Goal: Task Accomplishment & Management: Manage account settings

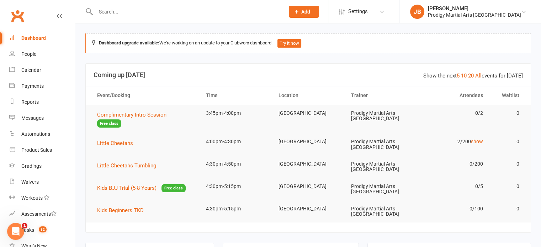
click at [192, 15] on input "text" at bounding box center [187, 12] width 186 height 10
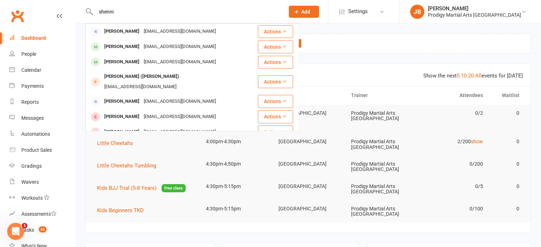
type input "shenni"
click at [147, 31] on div "[EMAIL_ADDRESS][DOMAIN_NAME]" at bounding box center [180, 31] width 76 height 10
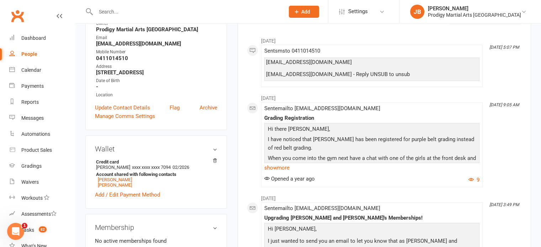
scroll to position [226, 0]
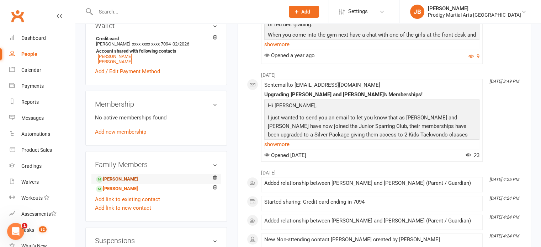
click at [123, 181] on link "Sebastien Louis - Child" at bounding box center [117, 179] width 42 height 7
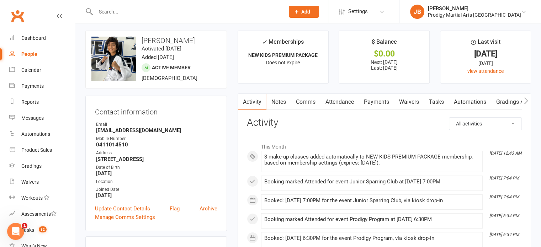
scroll to position [3, 0]
click at [415, 102] on link "Waivers" at bounding box center [409, 102] width 30 height 16
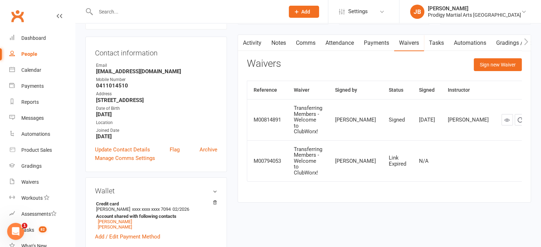
scroll to position [68, 0]
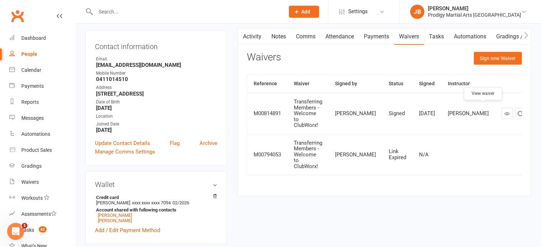
click at [505, 111] on icon at bounding box center [507, 113] width 5 height 5
click at [517, 111] on icon "button" at bounding box center [520, 113] width 6 height 6
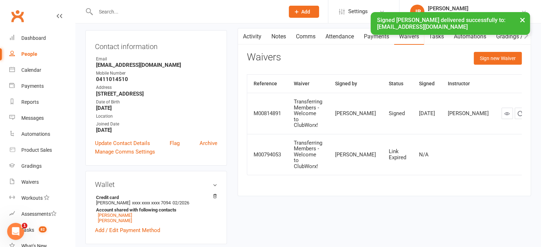
scroll to position [70, 0]
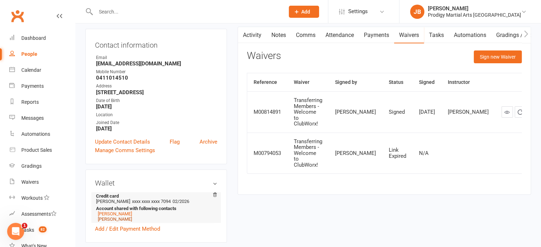
click at [114, 219] on link "Noah Louis" at bounding box center [115, 219] width 34 height 5
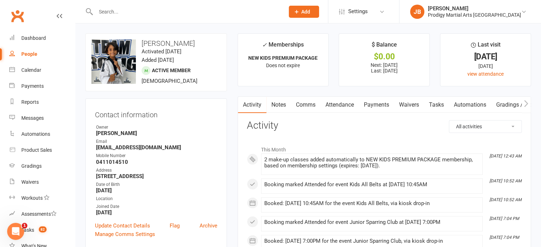
click at [414, 110] on link "Waivers" at bounding box center [409, 105] width 30 height 16
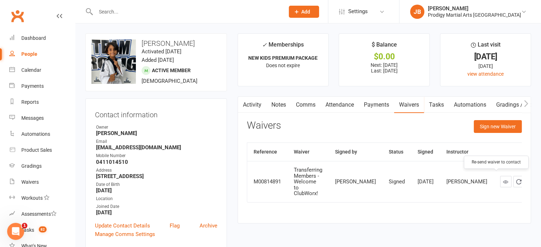
click at [516, 180] on icon "button" at bounding box center [518, 181] width 5 height 5
